Goal: Task Accomplishment & Management: Use online tool/utility

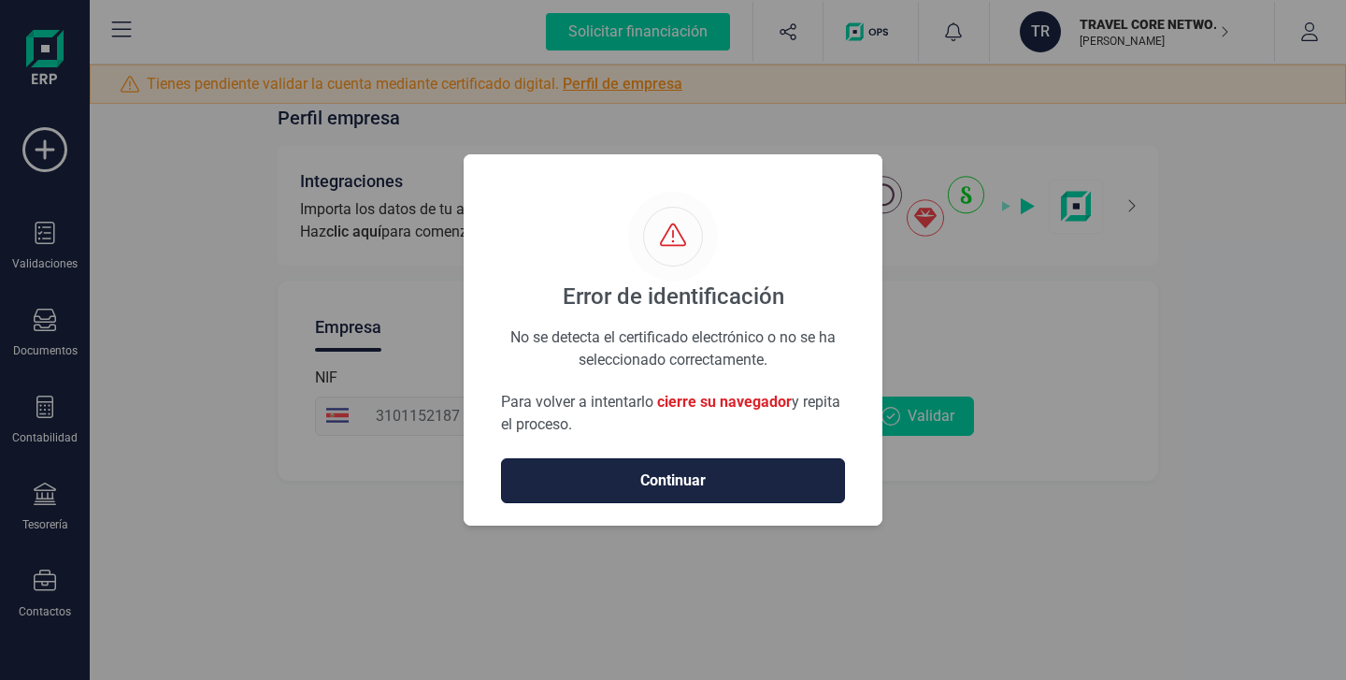
click at [668, 483] on span "Continuar" at bounding box center [673, 480] width 305 height 22
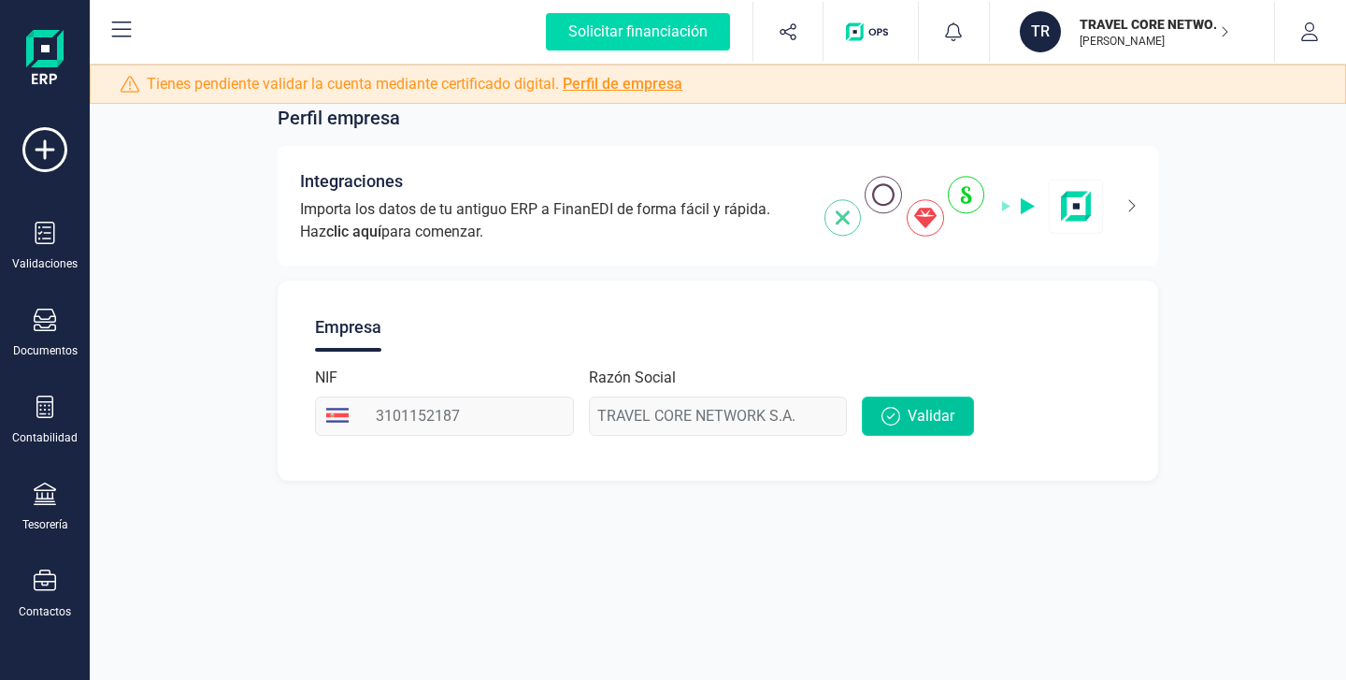
click at [906, 421] on button "Validar" at bounding box center [918, 415] width 112 height 39
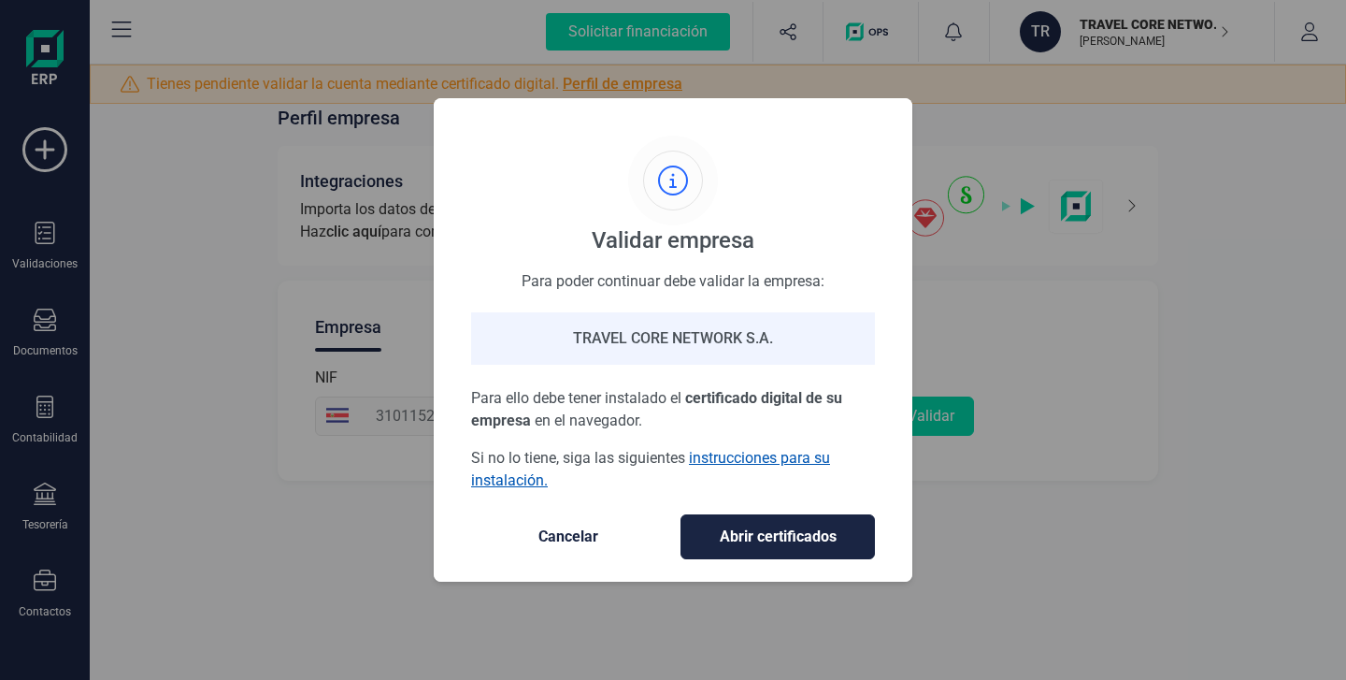
click at [750, 458] on link "instrucciones para su instalación." at bounding box center [650, 469] width 359 height 40
click at [749, 457] on link "instrucciones para su instalación." at bounding box center [650, 469] width 359 height 40
click at [783, 542] on span "Abrir certificados" at bounding box center [777, 536] width 155 height 22
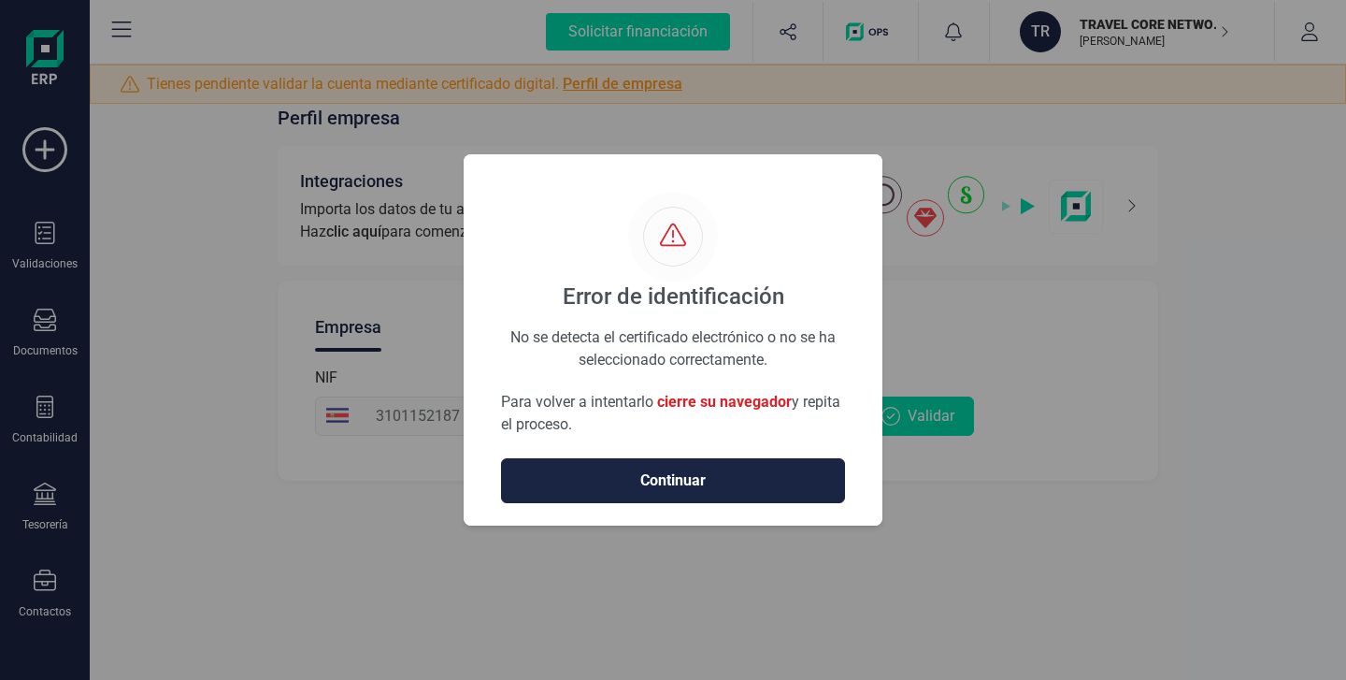
click at [719, 399] on span "cierre su navegador" at bounding box center [724, 402] width 135 height 18
click at [679, 479] on span "Continuar" at bounding box center [673, 480] width 305 height 22
